Goal: Find specific page/section: Find specific page/section

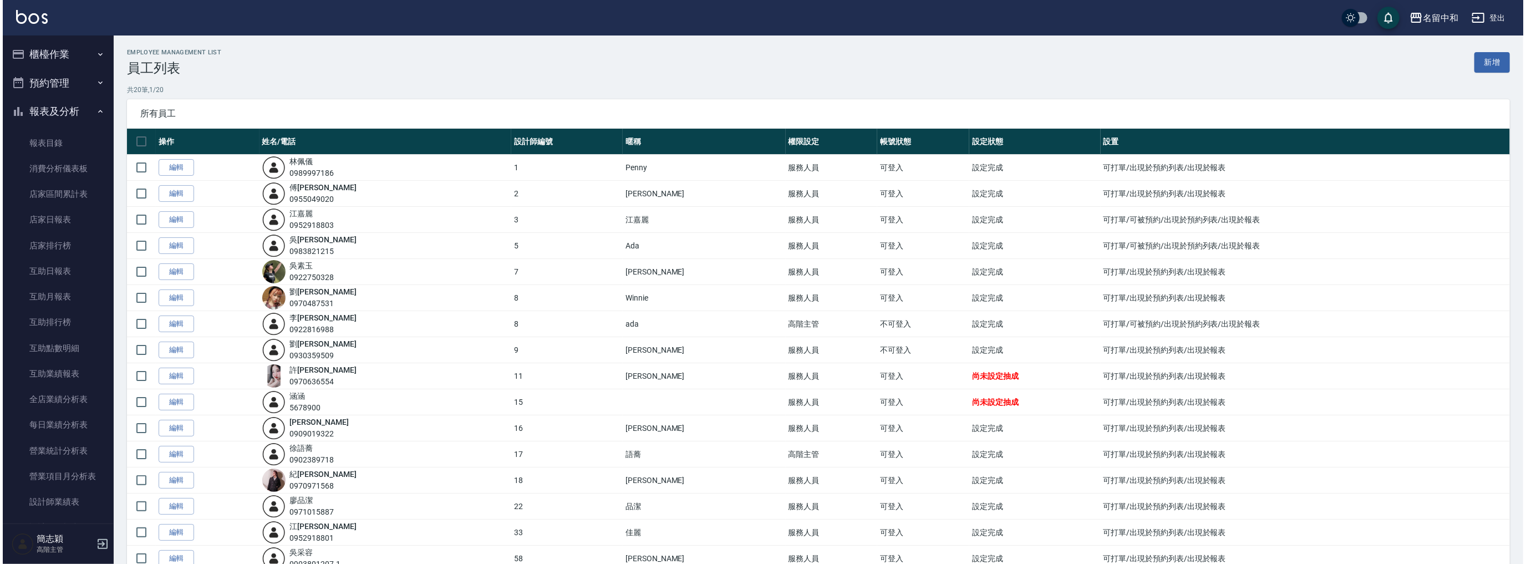
scroll to position [869, 0]
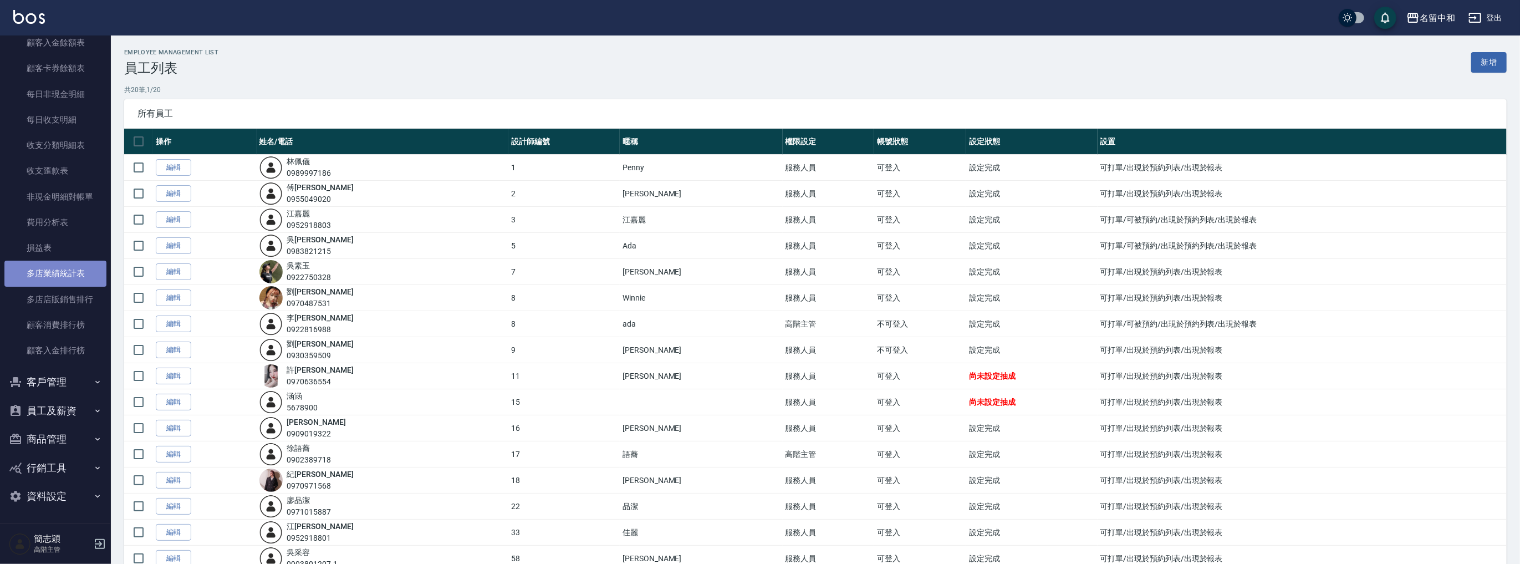
click at [70, 270] on link "多店業績統計表" at bounding box center [55, 274] width 102 height 26
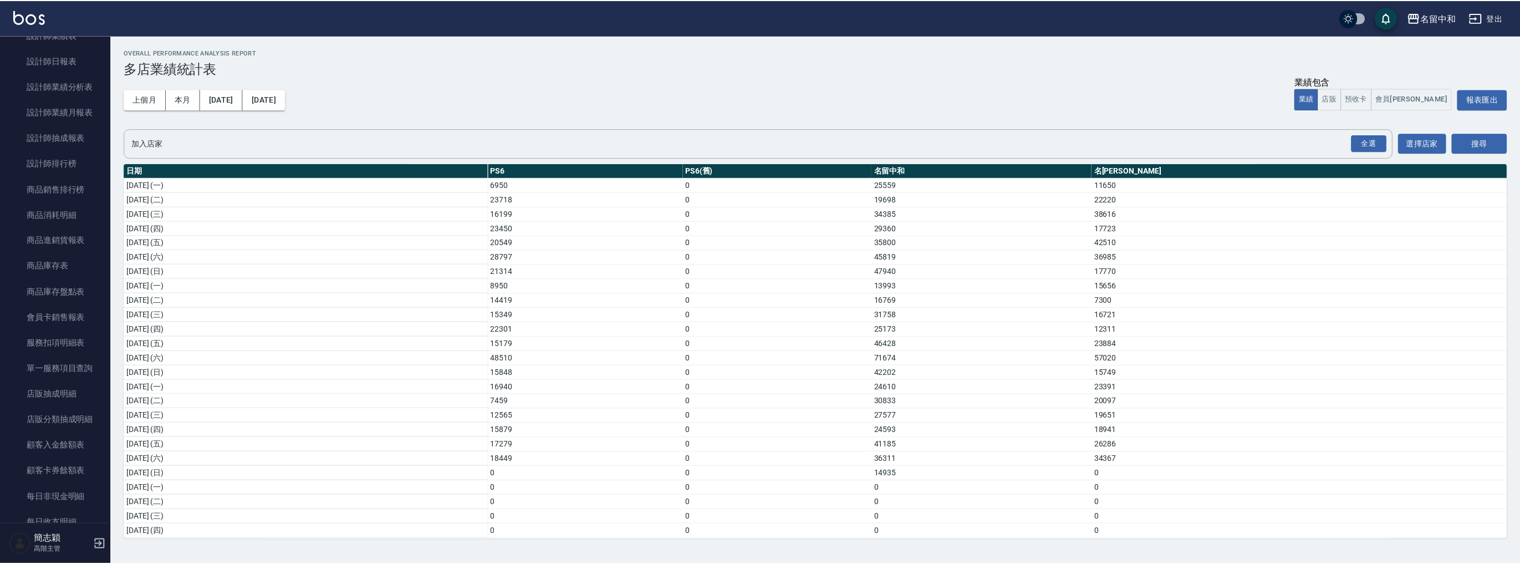
scroll to position [248, 0]
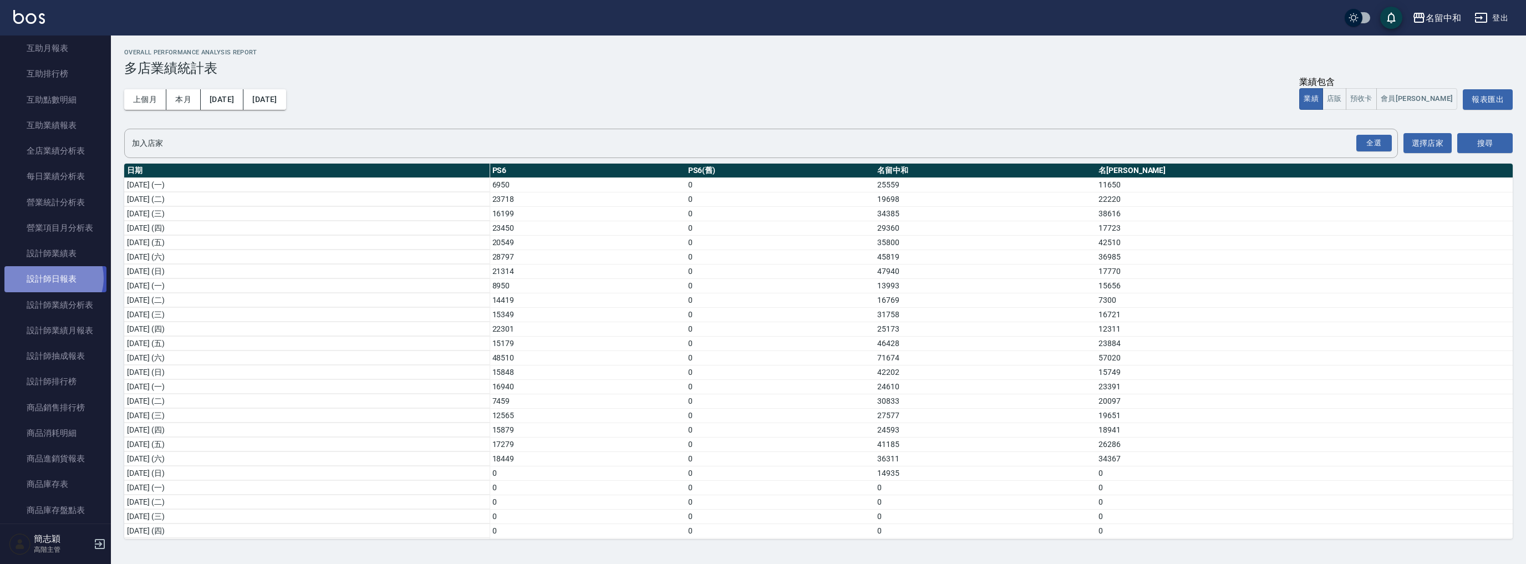
click at [52, 277] on link "設計師日報表" at bounding box center [55, 279] width 102 height 26
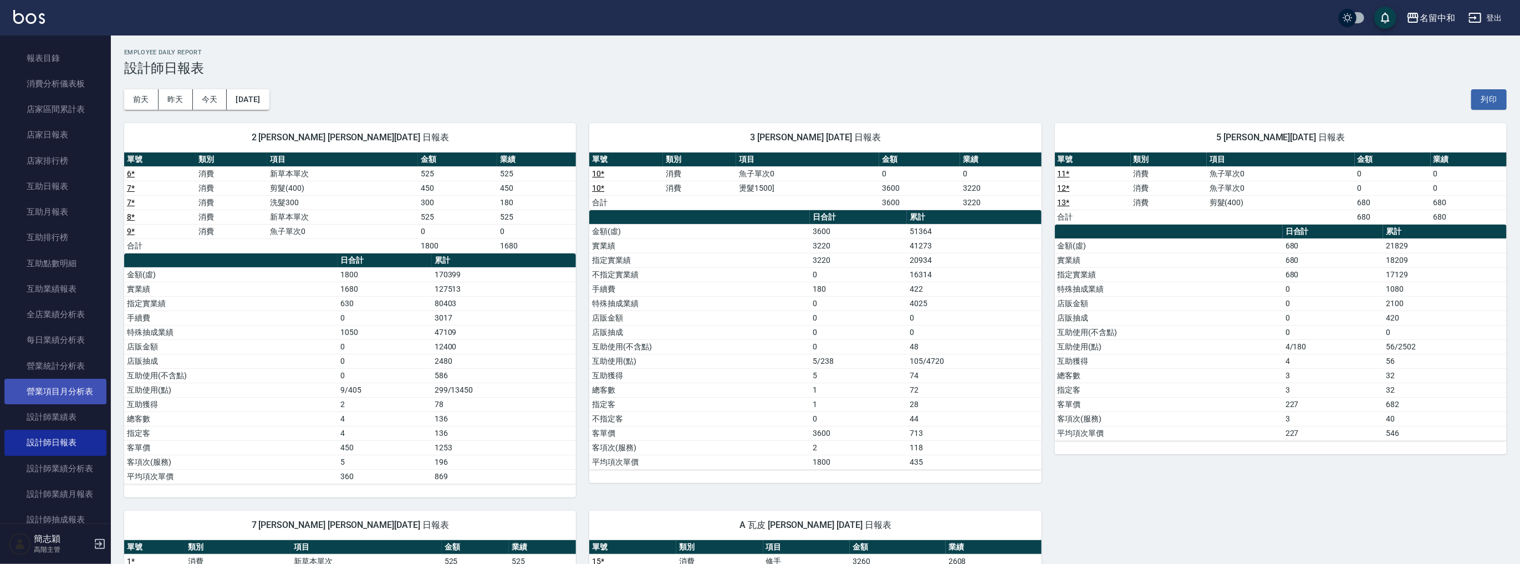
scroll to position [42, 0]
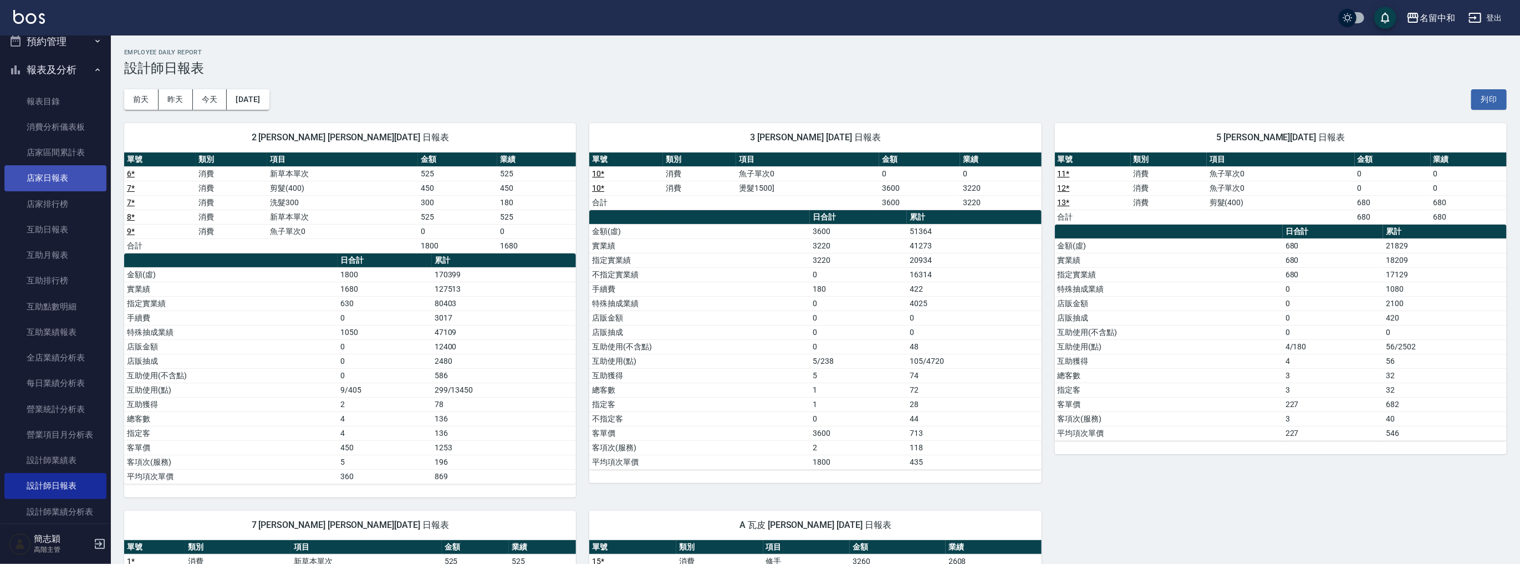
click at [64, 180] on link "店家日報表" at bounding box center [55, 178] width 102 height 26
